Goal: Book appointment/travel/reservation

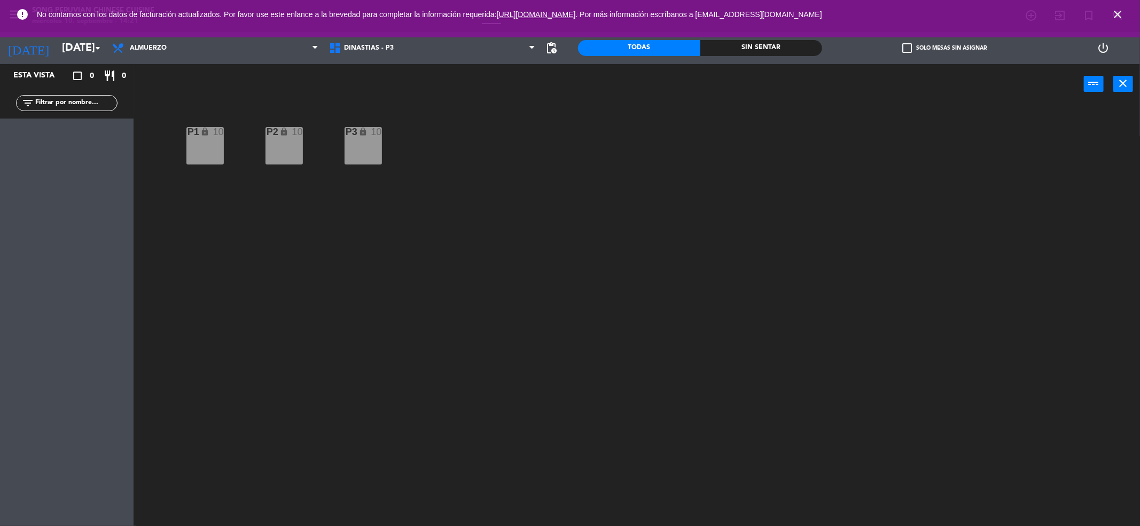
click at [1117, 15] on icon "close" at bounding box center [1117, 14] width 13 height 13
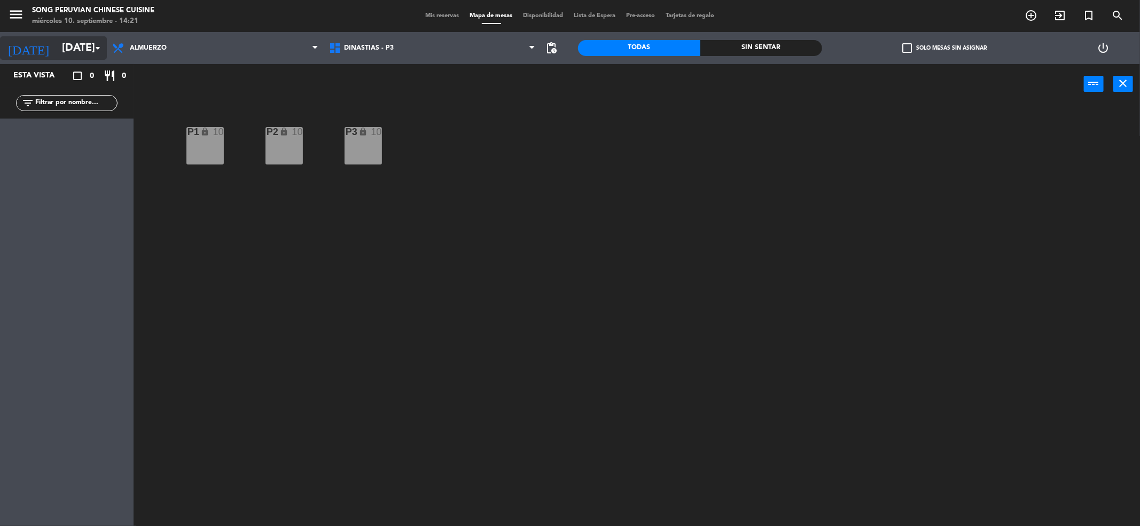
click at [61, 51] on input "[DATE]" at bounding box center [125, 48] width 136 height 24
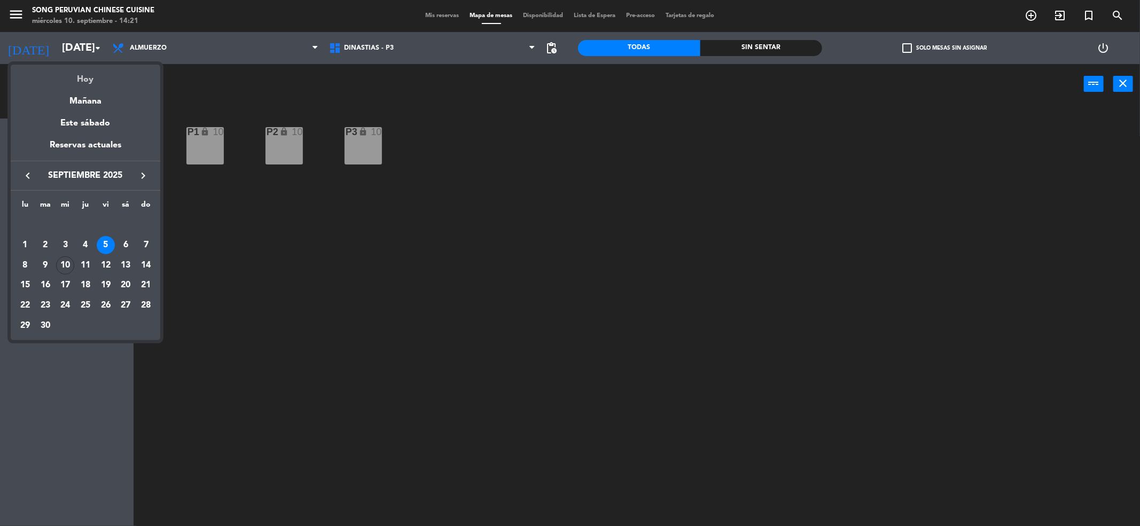
click at [77, 77] on div "Hoy" at bounding box center [86, 76] width 150 height 22
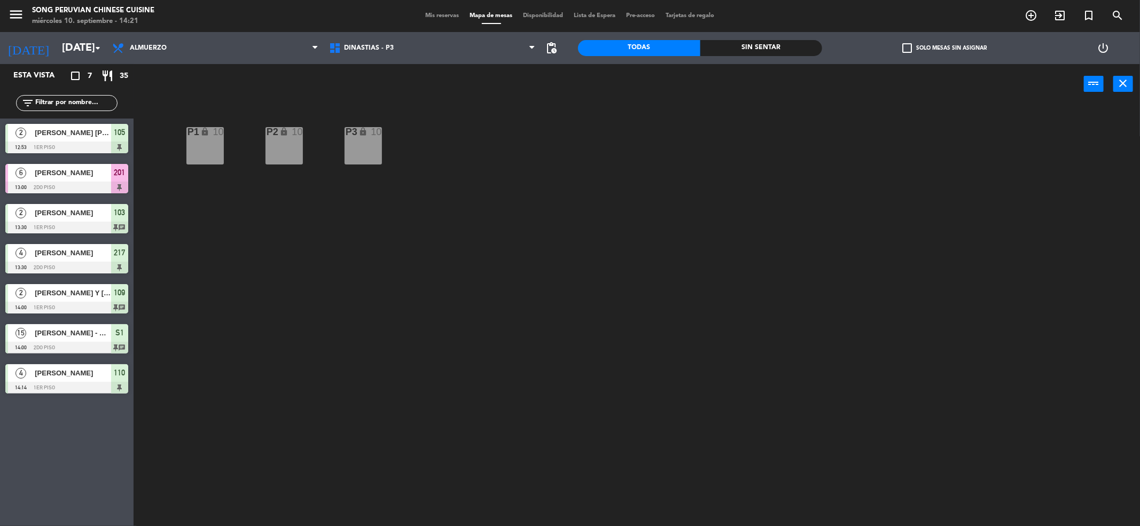
click at [44, 183] on div at bounding box center [66, 188] width 123 height 12
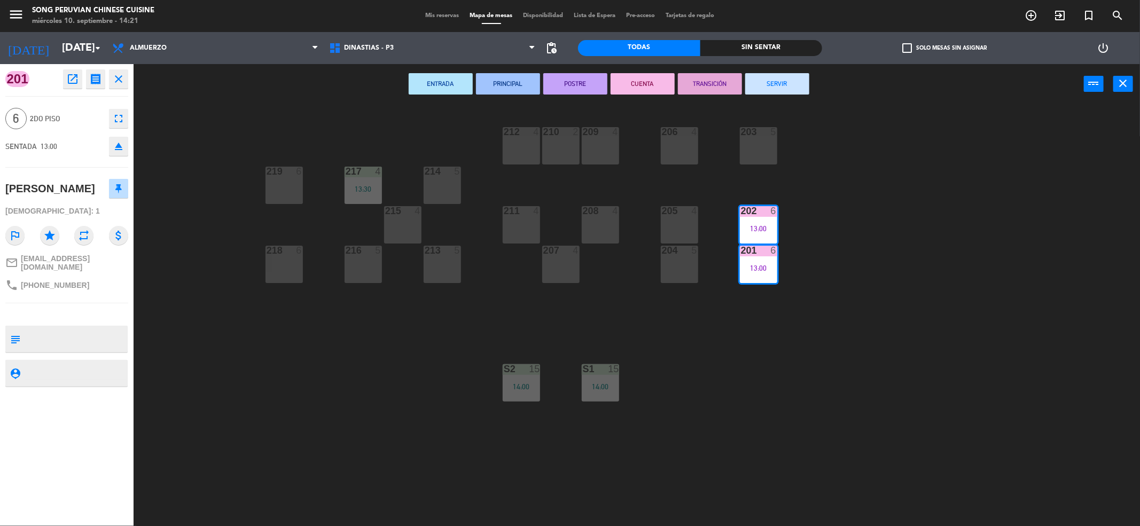
click at [705, 366] on div "203 5 206 4 210 2 212 4 209 4 214 5 217 4 13:30 219 6 202 6 13:00 205 4 208 4 2…" at bounding box center [642, 319] width 995 height 422
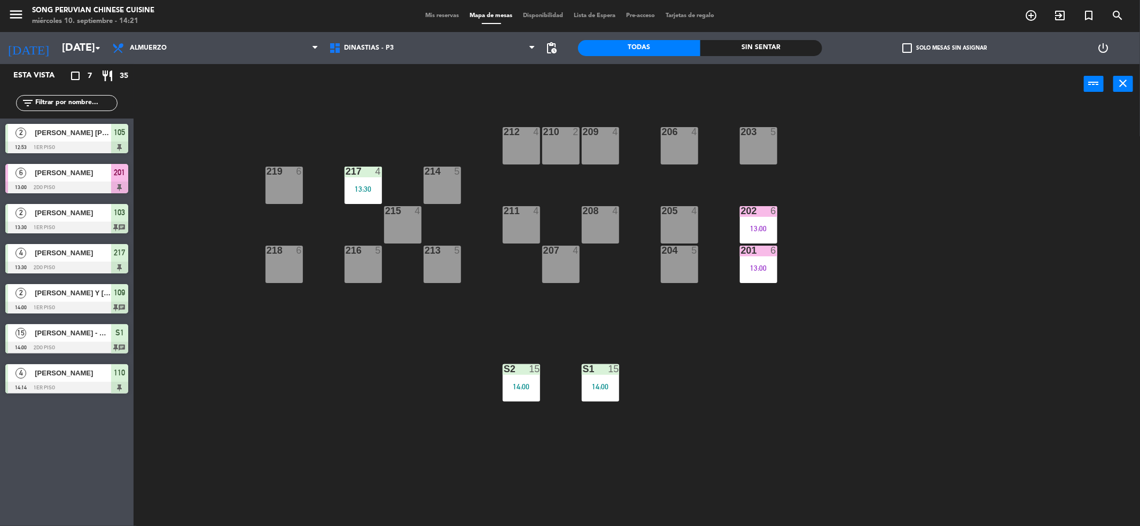
click at [655, 42] on div "Todas" at bounding box center [639, 48] width 122 height 16
click at [260, 52] on span "Almuerzo" at bounding box center [215, 48] width 217 height 24
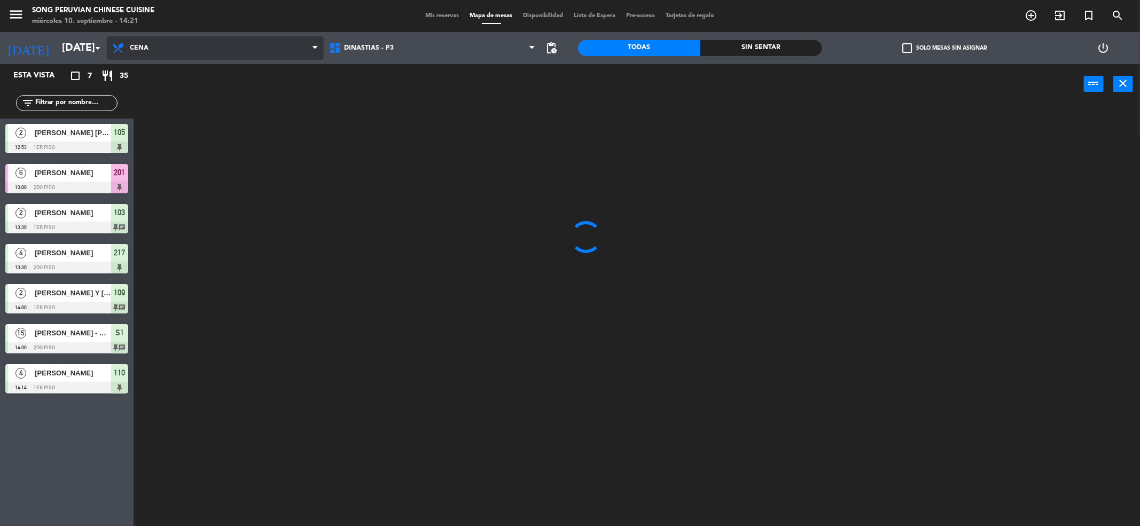
click at [238, 106] on ng-component "menu Song Peruvian Chinese Cuisine [DATE] 10. septiembre - 14:21 Mis reservas M…" at bounding box center [570, 265] width 1140 height 530
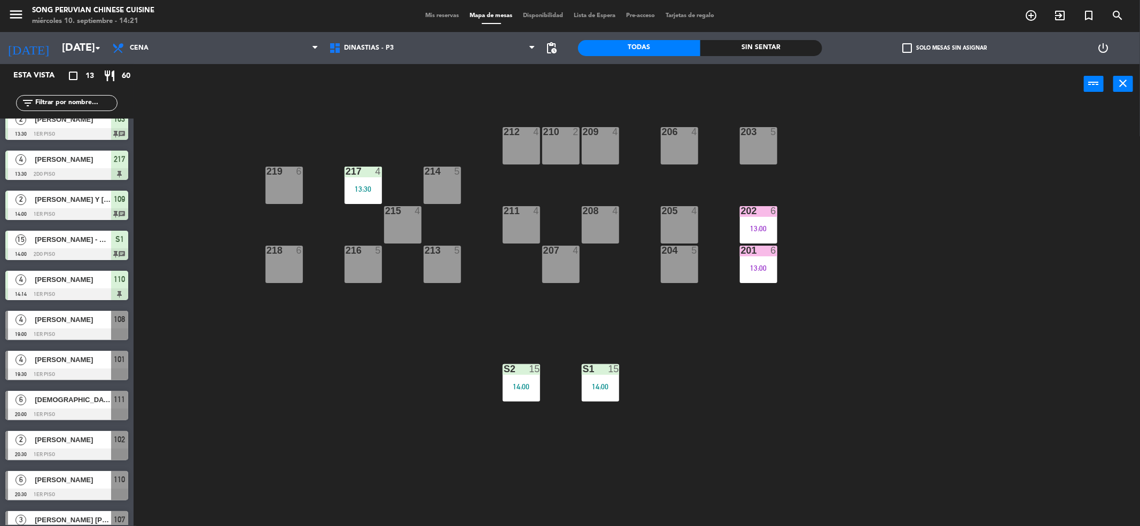
scroll to position [114, 0]
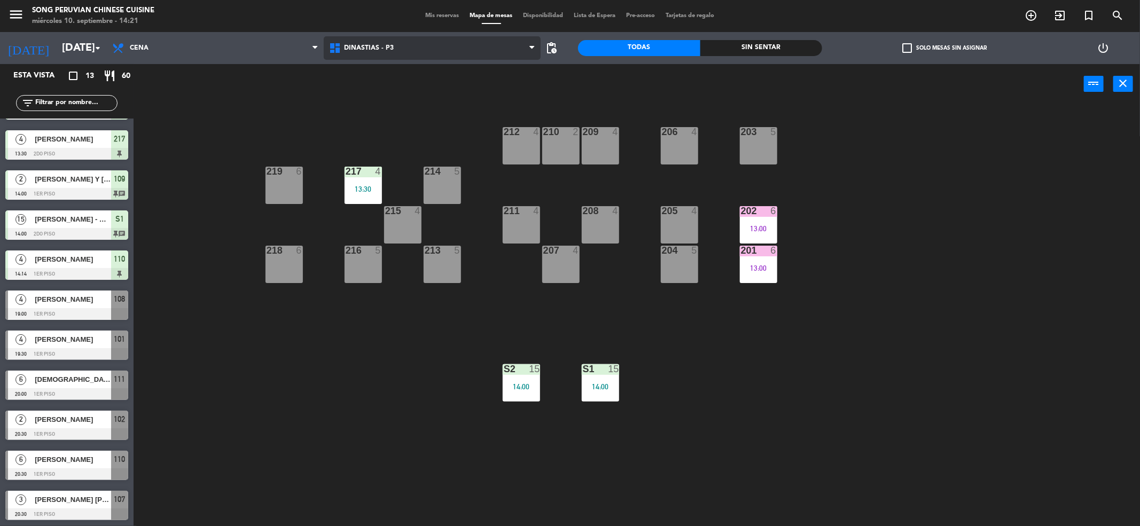
click at [389, 57] on span "DINASTIAS - P3" at bounding box center [432, 48] width 217 height 24
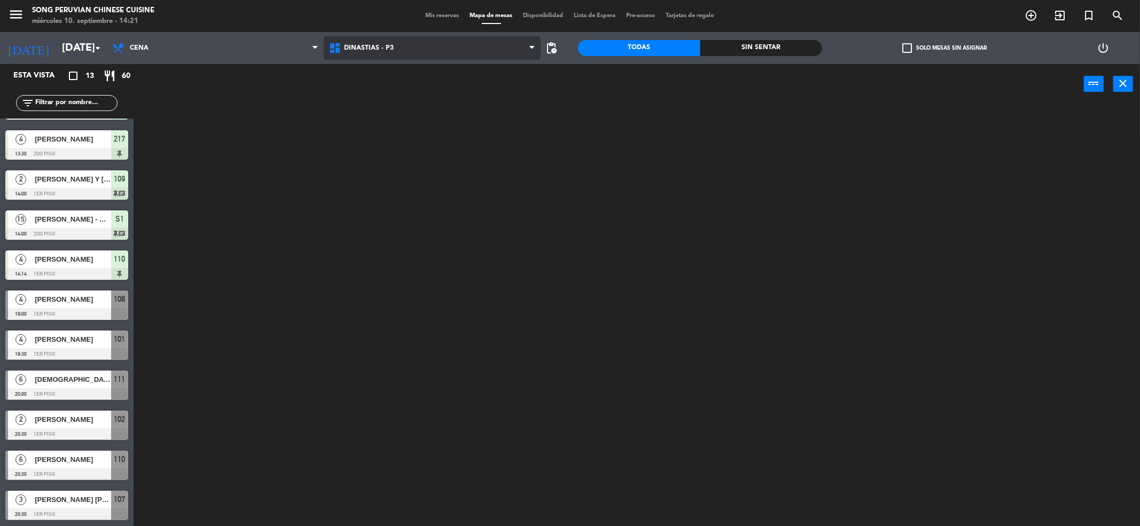
click at [392, 71] on ng-component "menu Song Peruvian Chinese Cuisine [DATE] 10. septiembre - 14:21 Mis reservas M…" at bounding box center [570, 265] width 1140 height 530
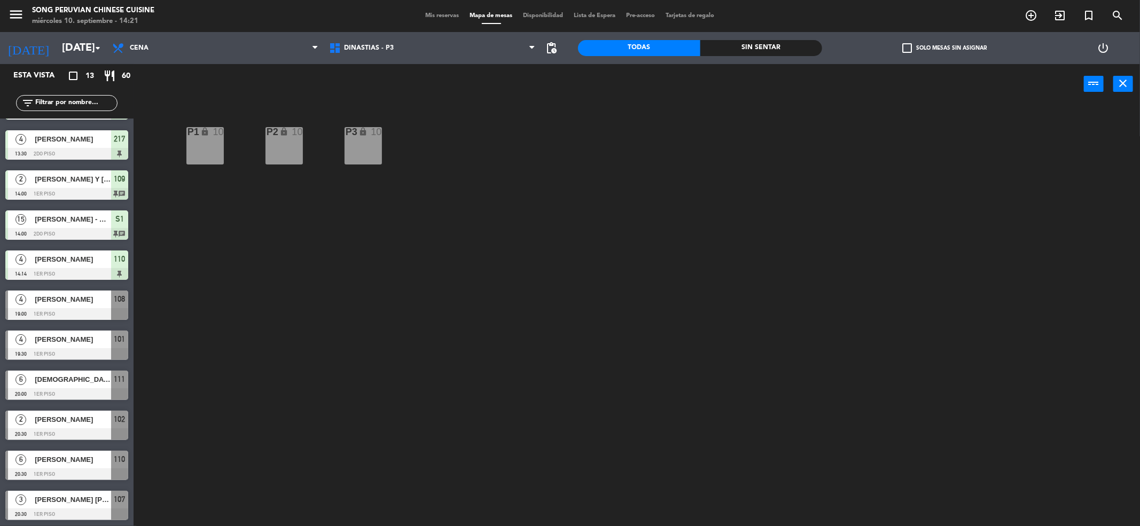
click at [202, 365] on div "P2 lock 10 P3 lock 10 P1 lock 10" at bounding box center [642, 319] width 995 height 422
click at [73, 50] on input "[DATE]" at bounding box center [125, 48] width 136 height 24
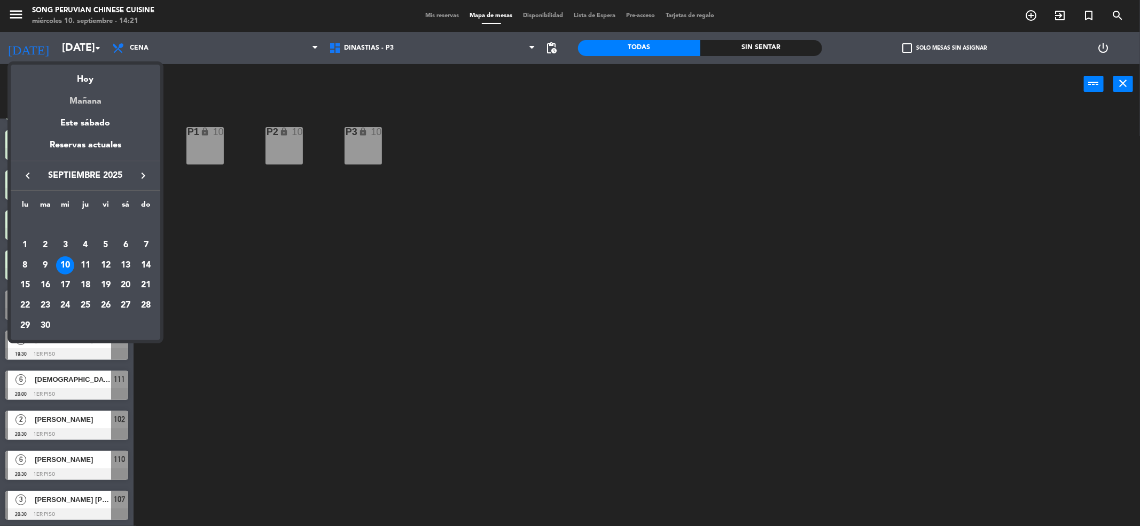
click at [94, 104] on div "Mañana" at bounding box center [86, 98] width 150 height 22
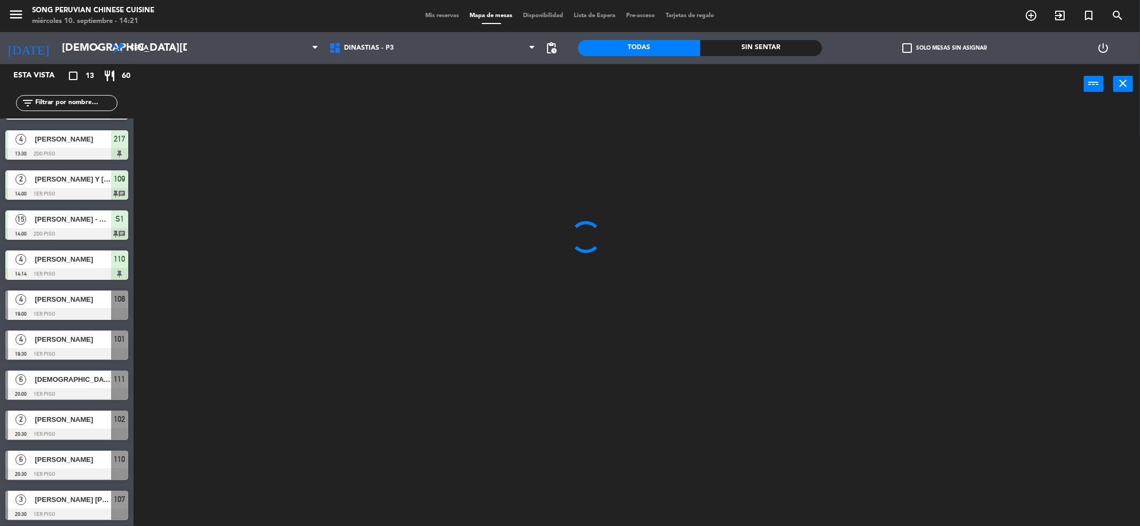
scroll to position [0, 0]
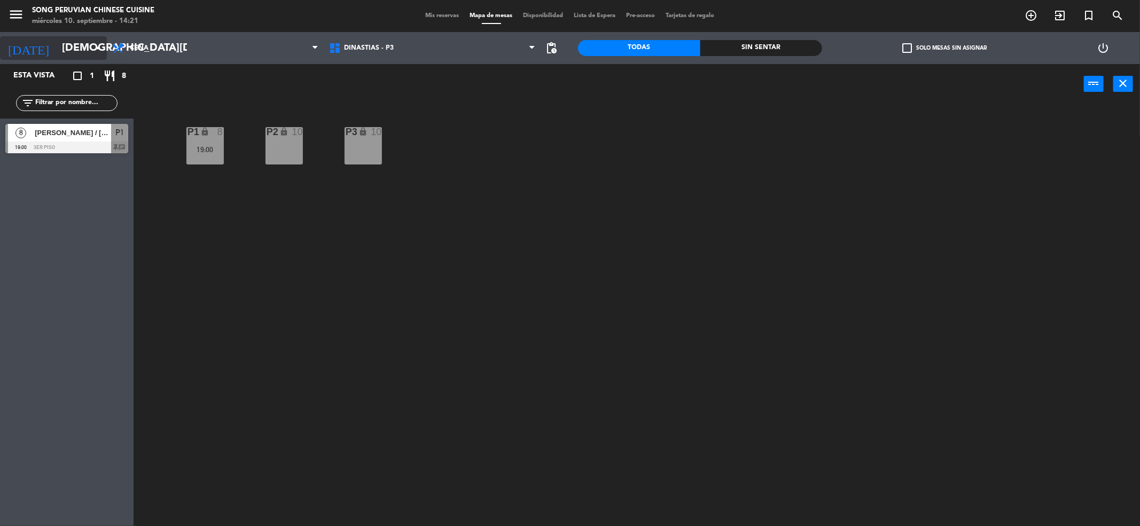
click at [69, 47] on input "[DEMOGRAPHIC_DATA][DATE]" at bounding box center [125, 48] width 136 height 24
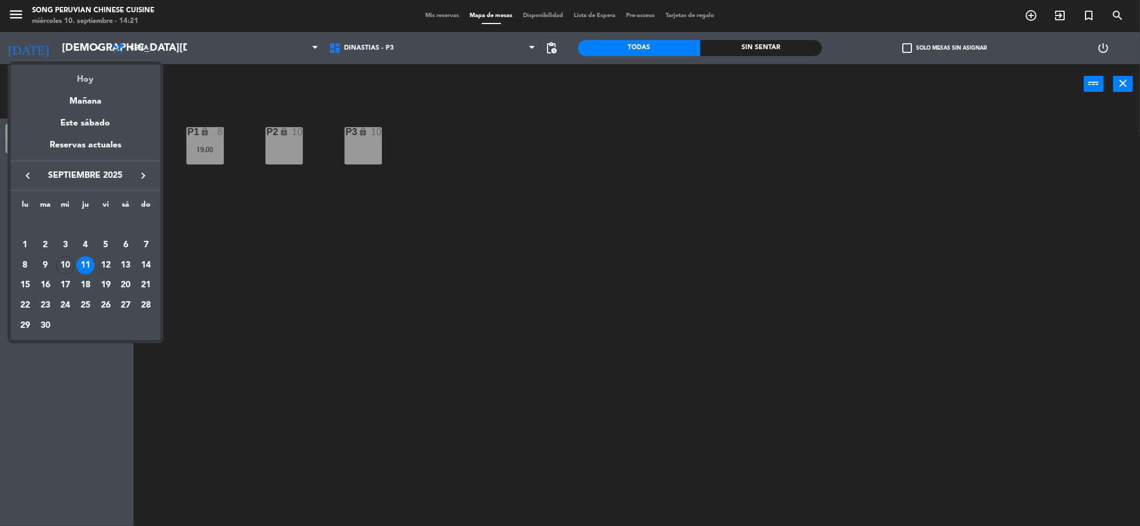
click at [79, 77] on div "Hoy" at bounding box center [86, 76] width 150 height 22
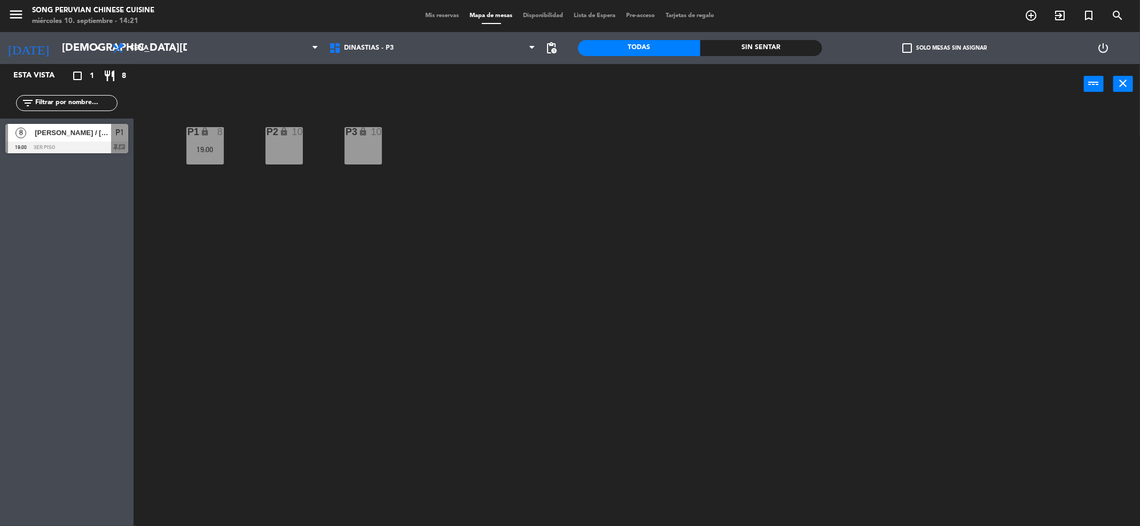
type input "[DATE]"
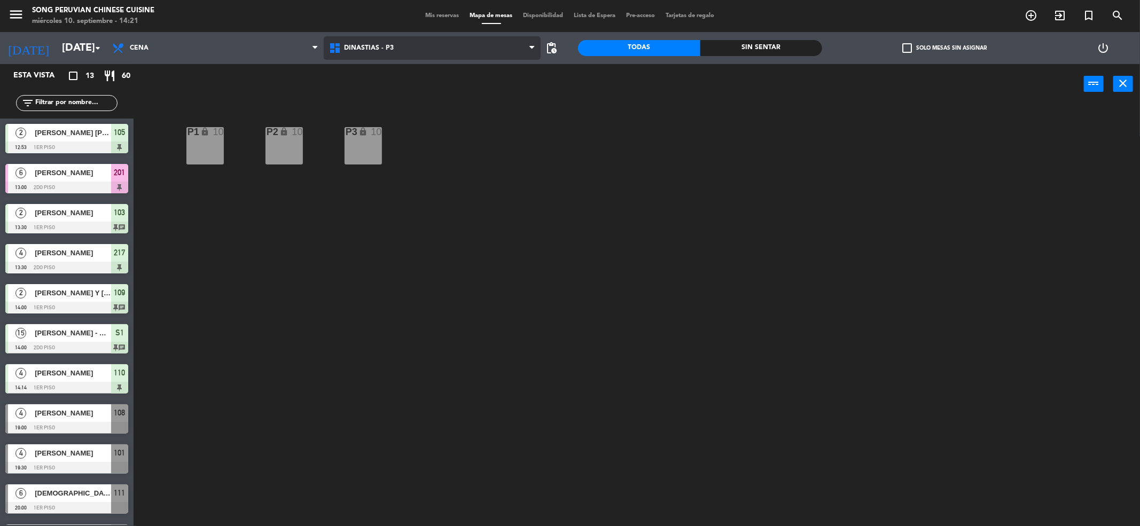
click at [400, 50] on span "DINASTIAS - P3" at bounding box center [432, 48] width 217 height 24
click at [388, 112] on ng-component "menu Song Peruvian Chinese Cuisine [DATE] 10. septiembre - 14:22 Mis reservas M…" at bounding box center [570, 265] width 1140 height 530
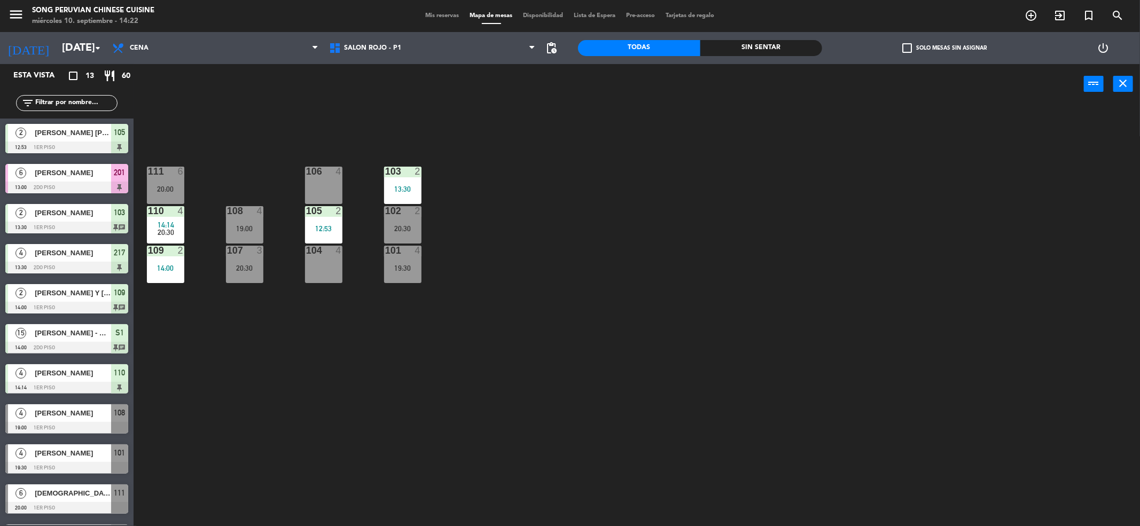
scroll to position [114, 0]
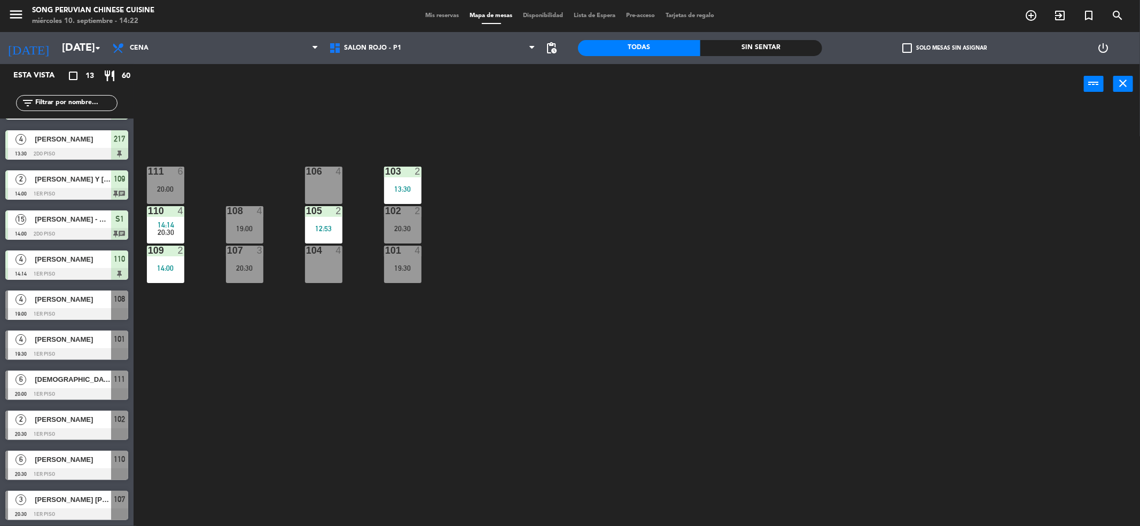
click at [270, 451] on div "103 2 13:30 106 4 111 6 20:00 102 2 20:30 105 2 12:53 108 4 19:00 110 4 14:14 2…" at bounding box center [642, 319] width 995 height 422
click at [200, 43] on span "Cena" at bounding box center [215, 48] width 217 height 24
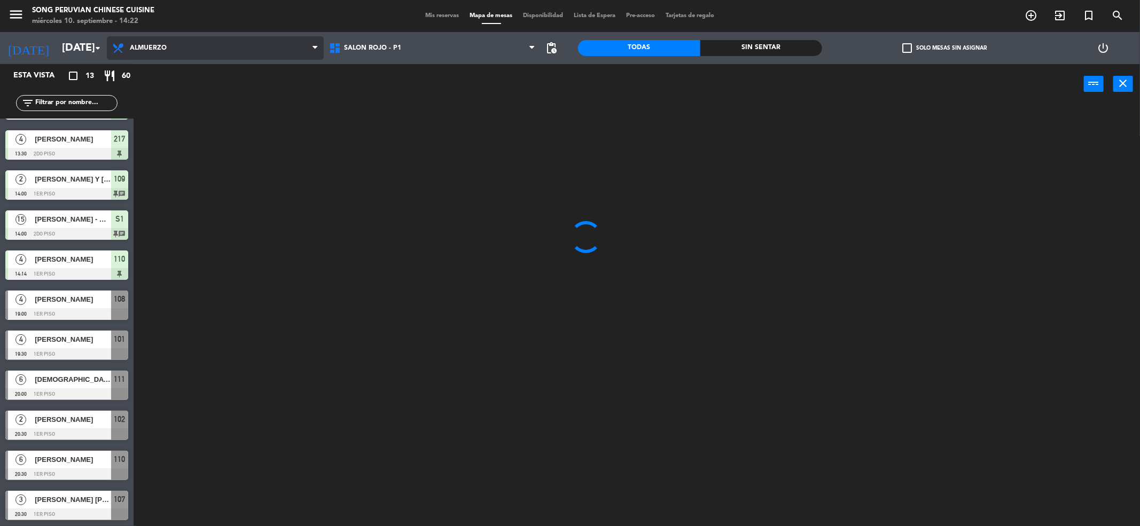
click at [213, 65] on ng-component "menu Song Peruvian Chinese Cuisine [DATE] 10. septiembre - 14:22 Mis reservas M…" at bounding box center [570, 265] width 1140 height 530
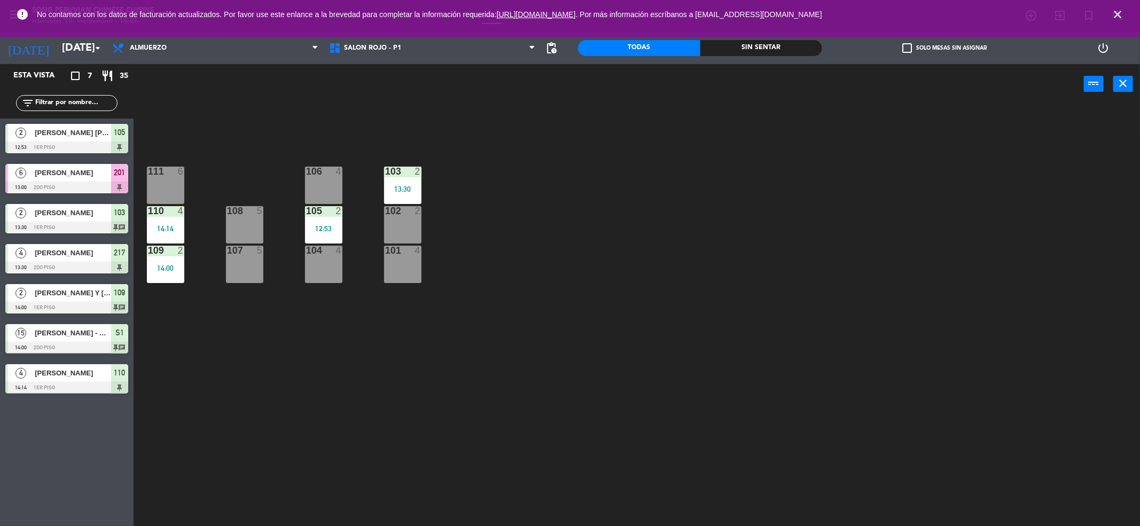
click at [1119, 12] on icon "close" at bounding box center [1117, 14] width 13 height 13
